Goal: Book appointment/travel/reservation

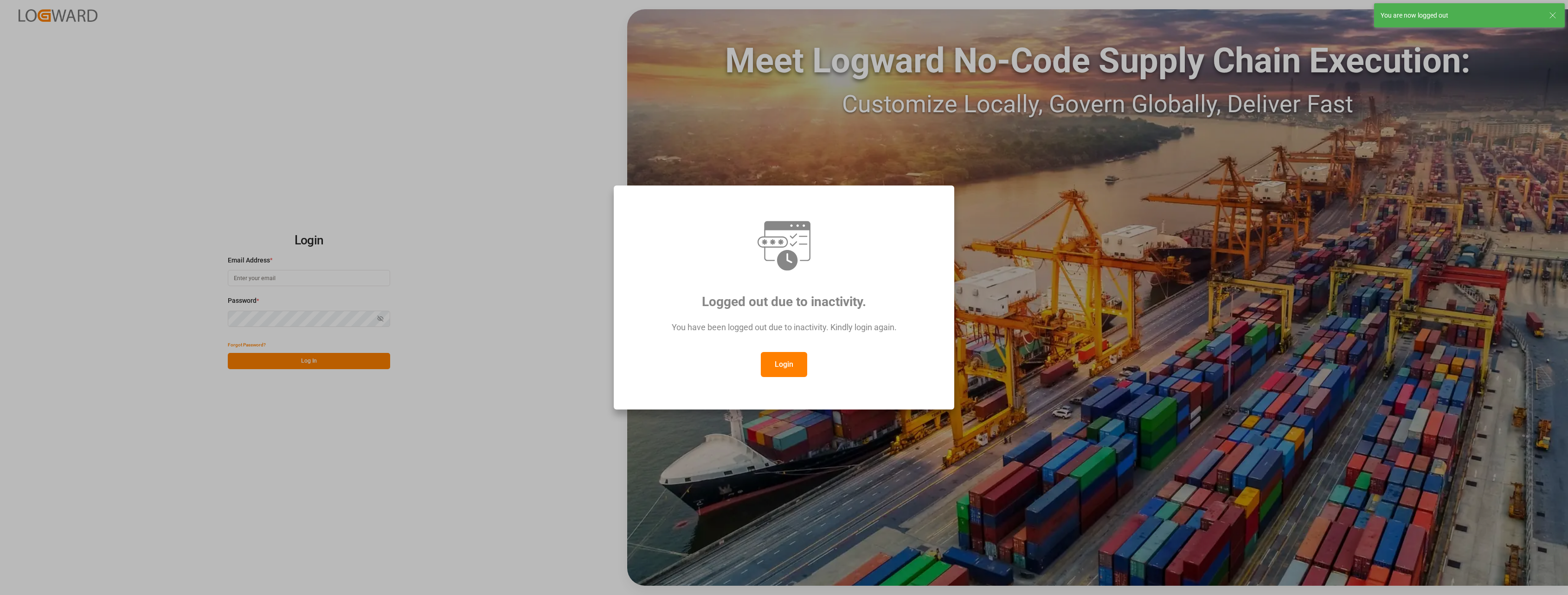
type input "[PERSON_NAME][EMAIL_ADDRESS][PERSON_NAME][DOMAIN_NAME]"
click at [792, 365] on button "Login" at bounding box center [784, 364] width 46 height 25
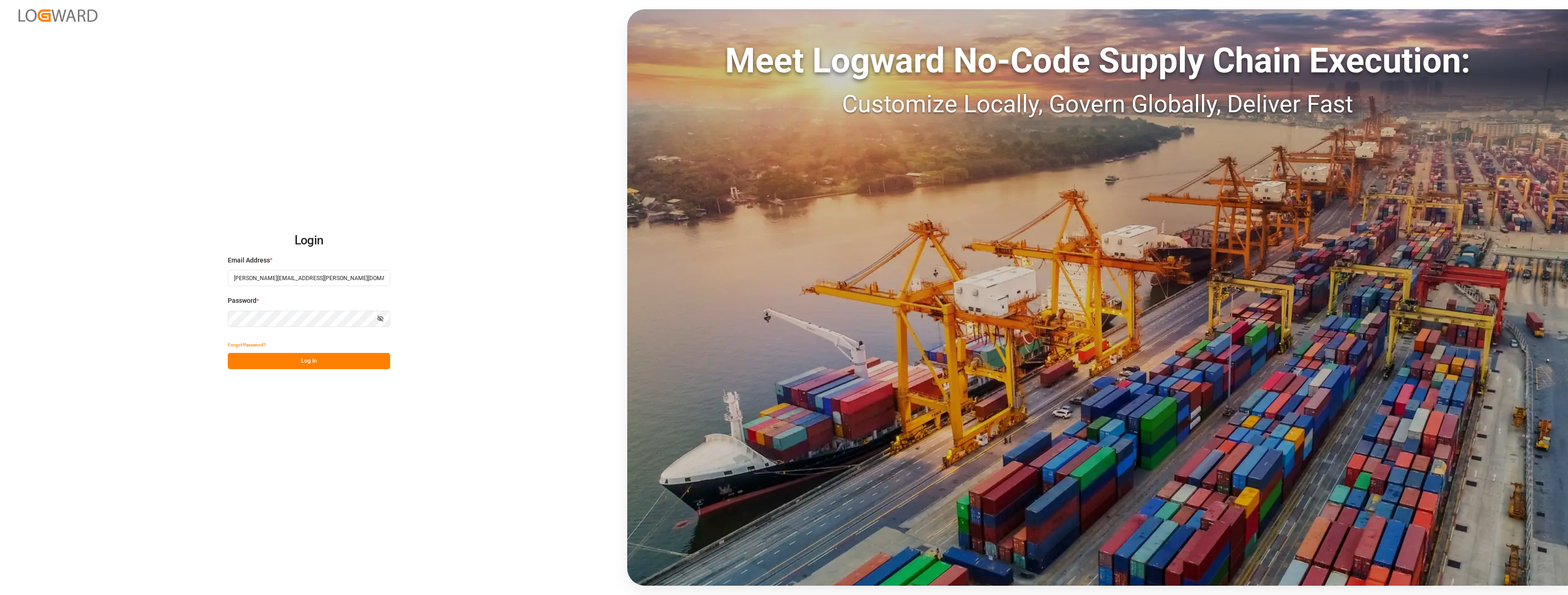
click at [299, 366] on button "Log In" at bounding box center [309, 361] width 163 height 16
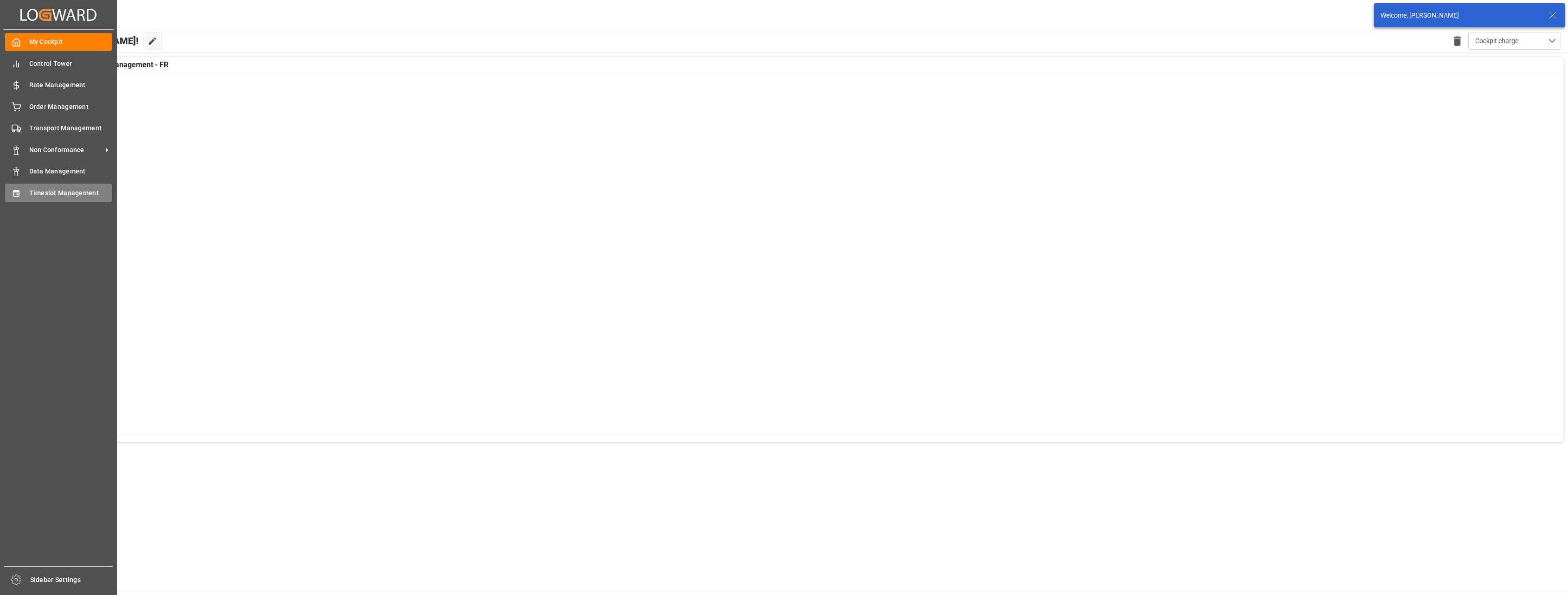
click at [11, 198] on div at bounding box center [13, 193] width 16 height 10
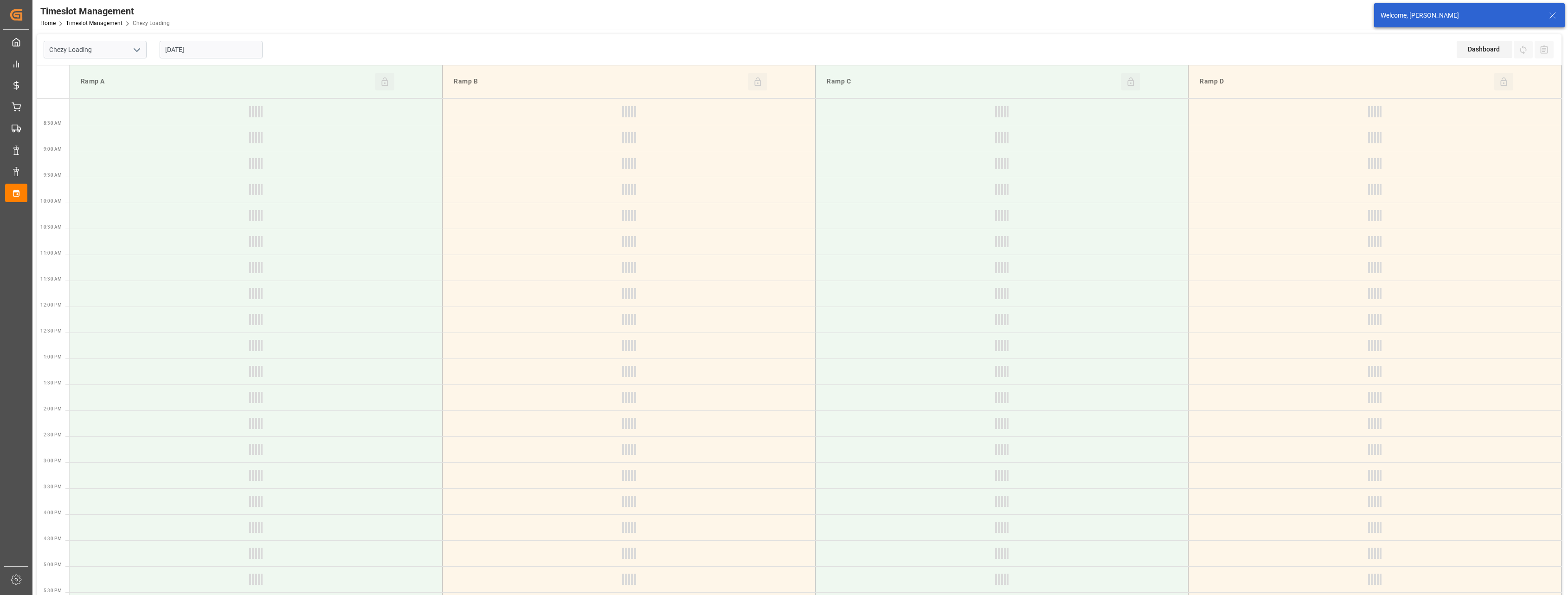
type input "Chezy Loading"
click at [227, 52] on input "[DATE]" at bounding box center [211, 49] width 103 height 18
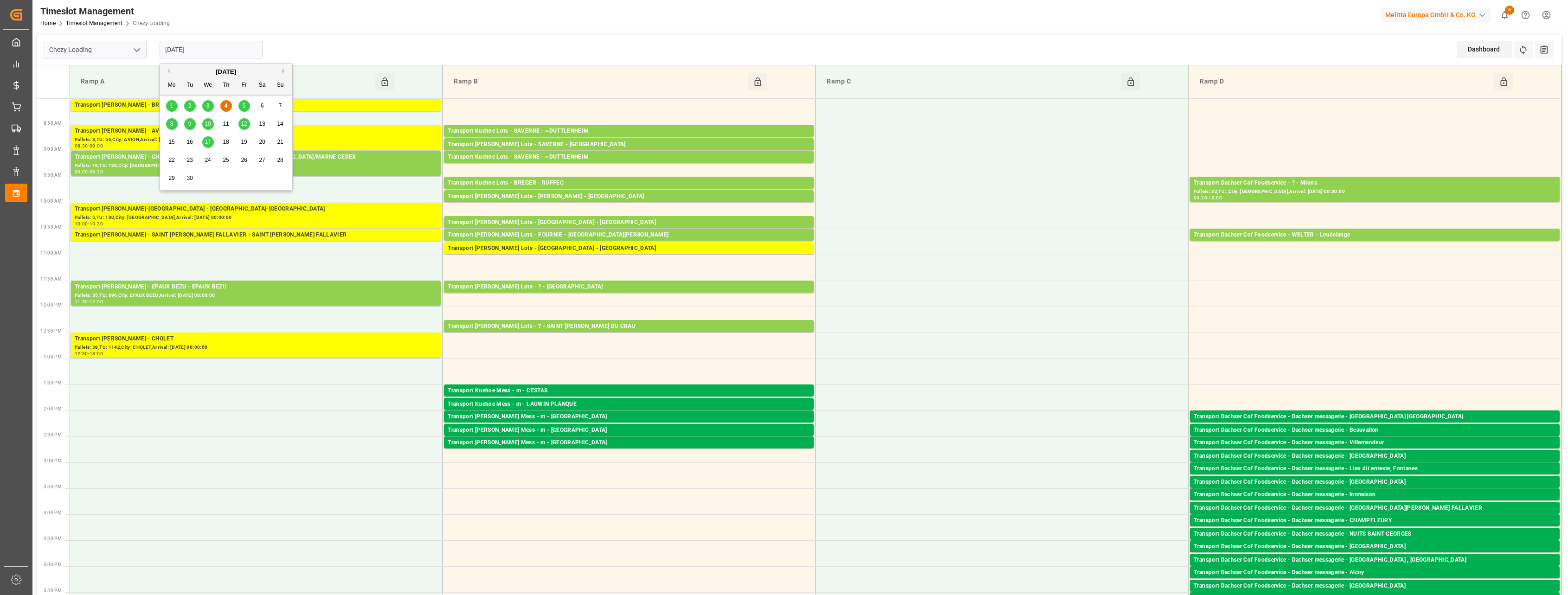
click at [467, 78] on div "Ramp B" at bounding box center [598, 82] width 298 height 18
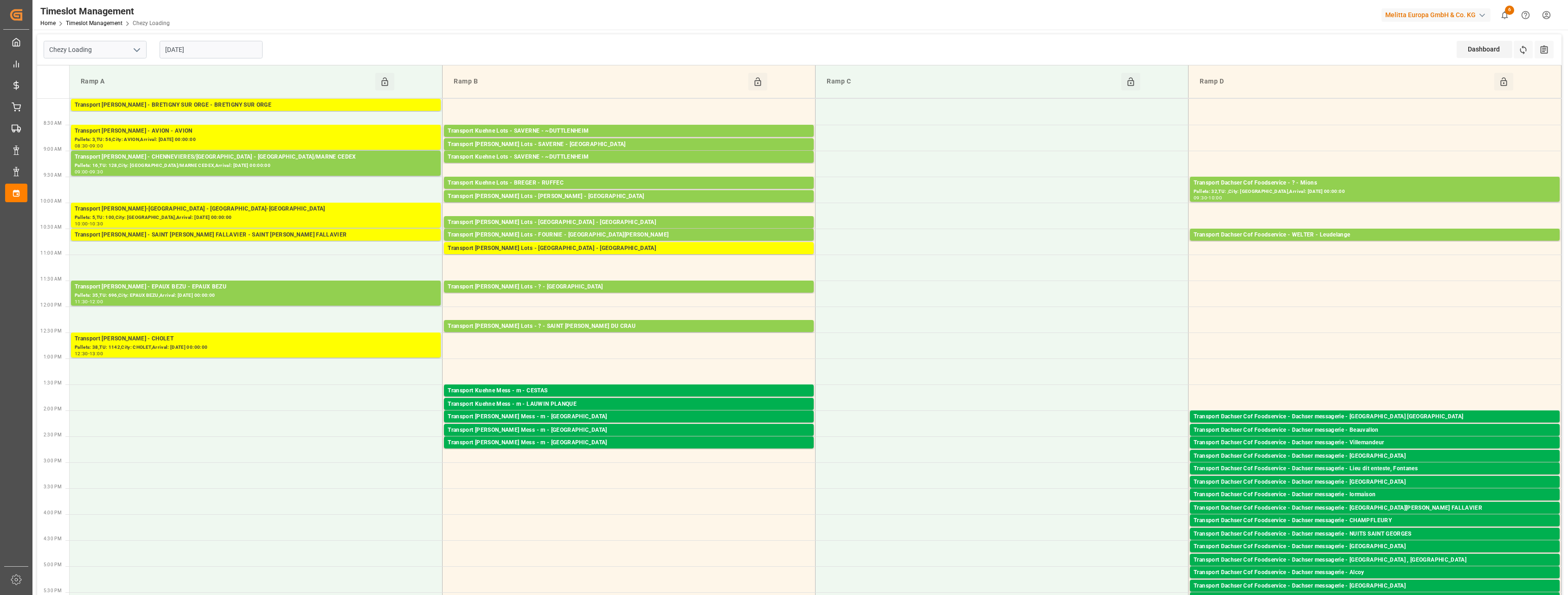
click at [215, 50] on input "[DATE]" at bounding box center [211, 49] width 103 height 18
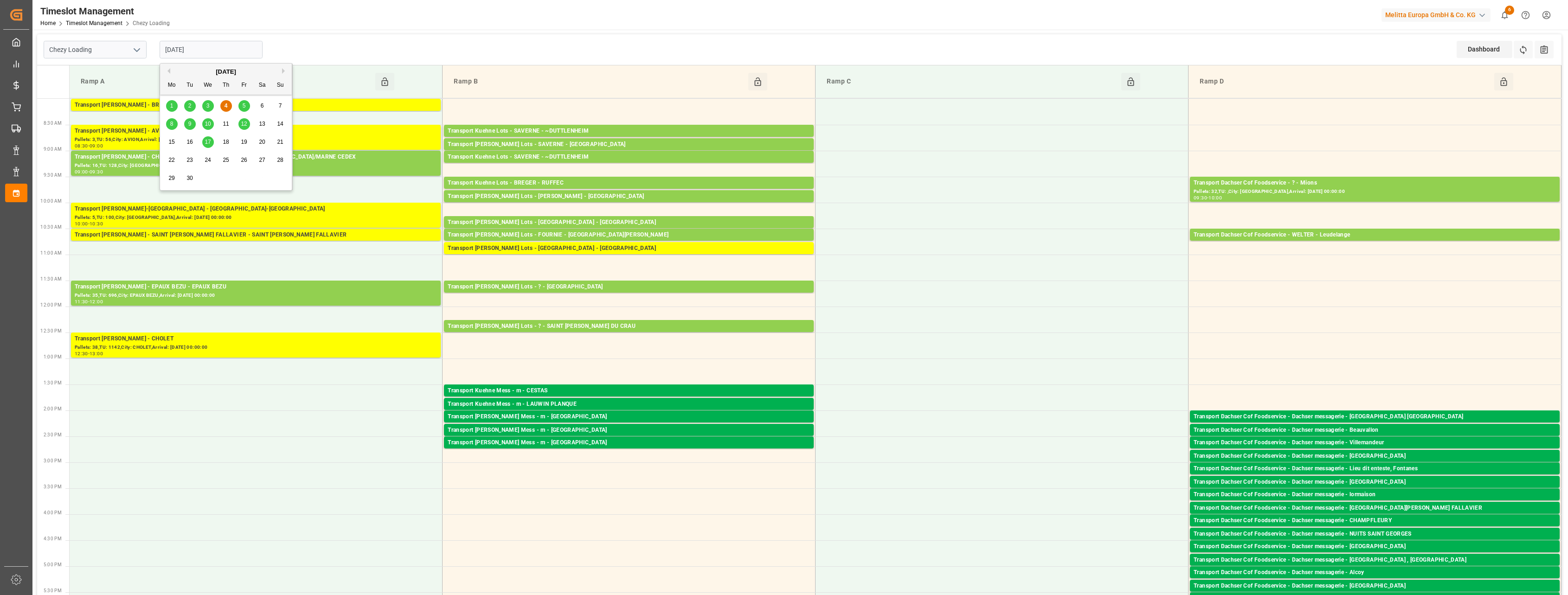
click at [240, 109] on div "5" at bounding box center [244, 106] width 12 height 11
type input "[DATE]"
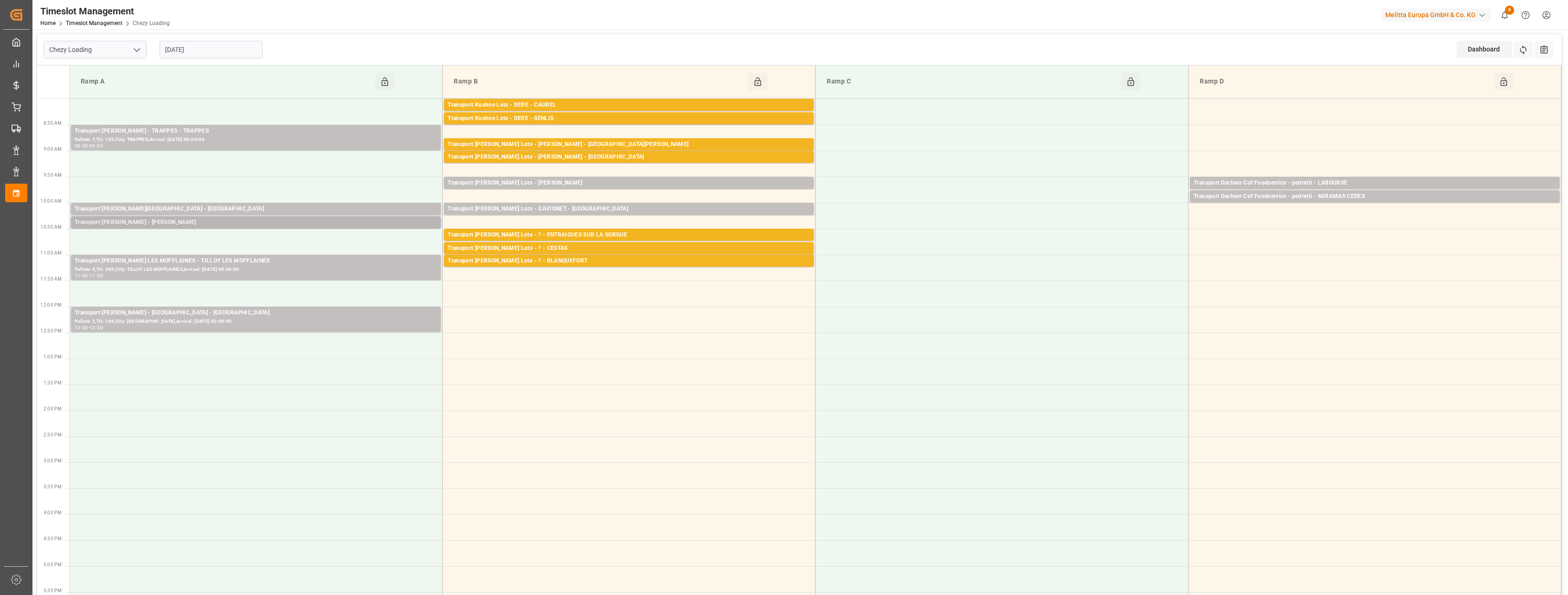
click at [240, 224] on div "Transport [PERSON_NAME] - [PERSON_NAME]" at bounding box center [256, 222] width 362 height 9
click at [242, 204] on div "Transport [PERSON_NAME][GEOGRAPHIC_DATA] - [GEOGRAPHIC_DATA]" at bounding box center [256, 209] width 362 height 9
